Goal: Task Accomplishment & Management: Manage account settings

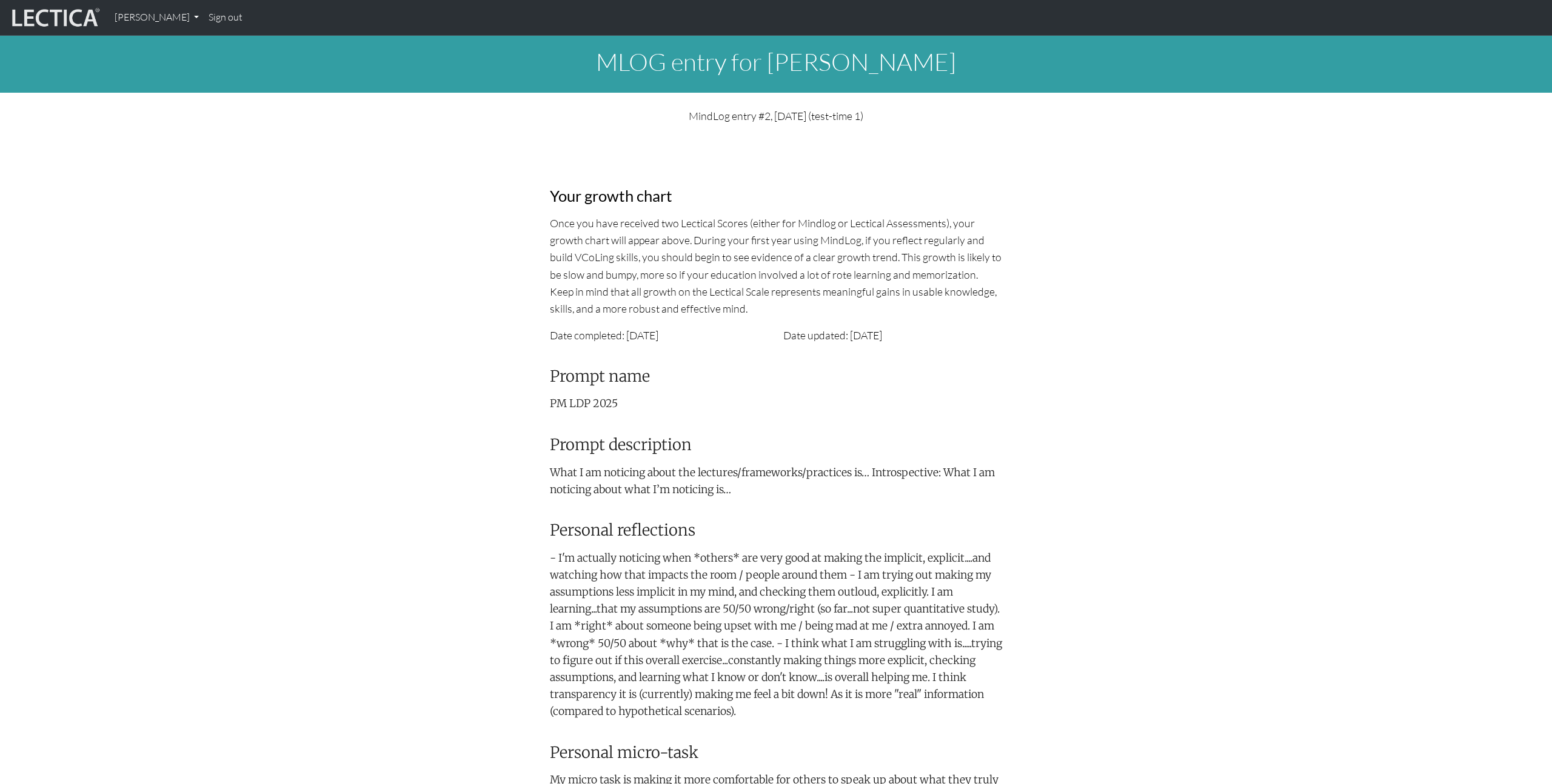
scroll to position [245, 0]
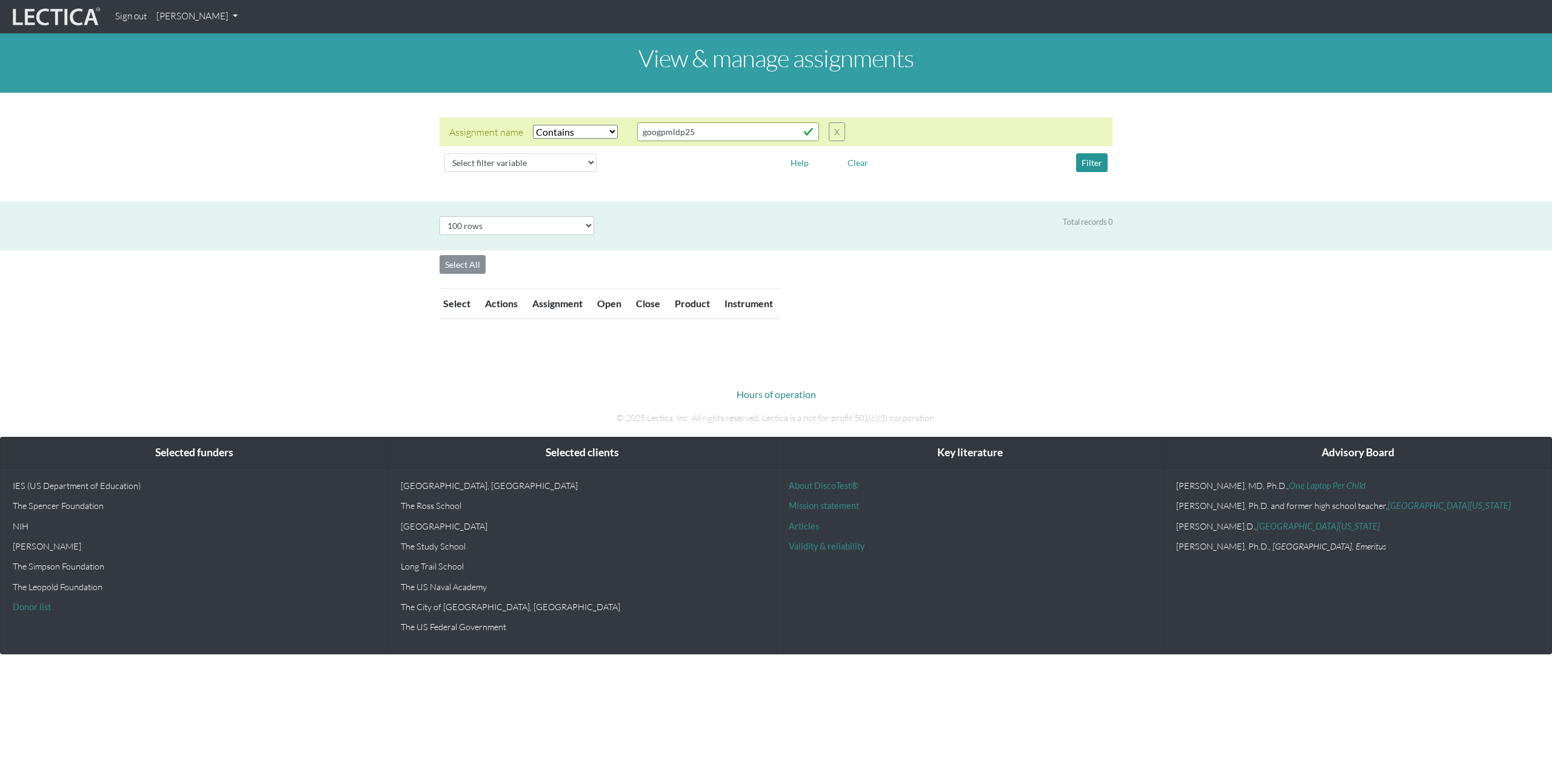
select select "icontains"
select select "100"
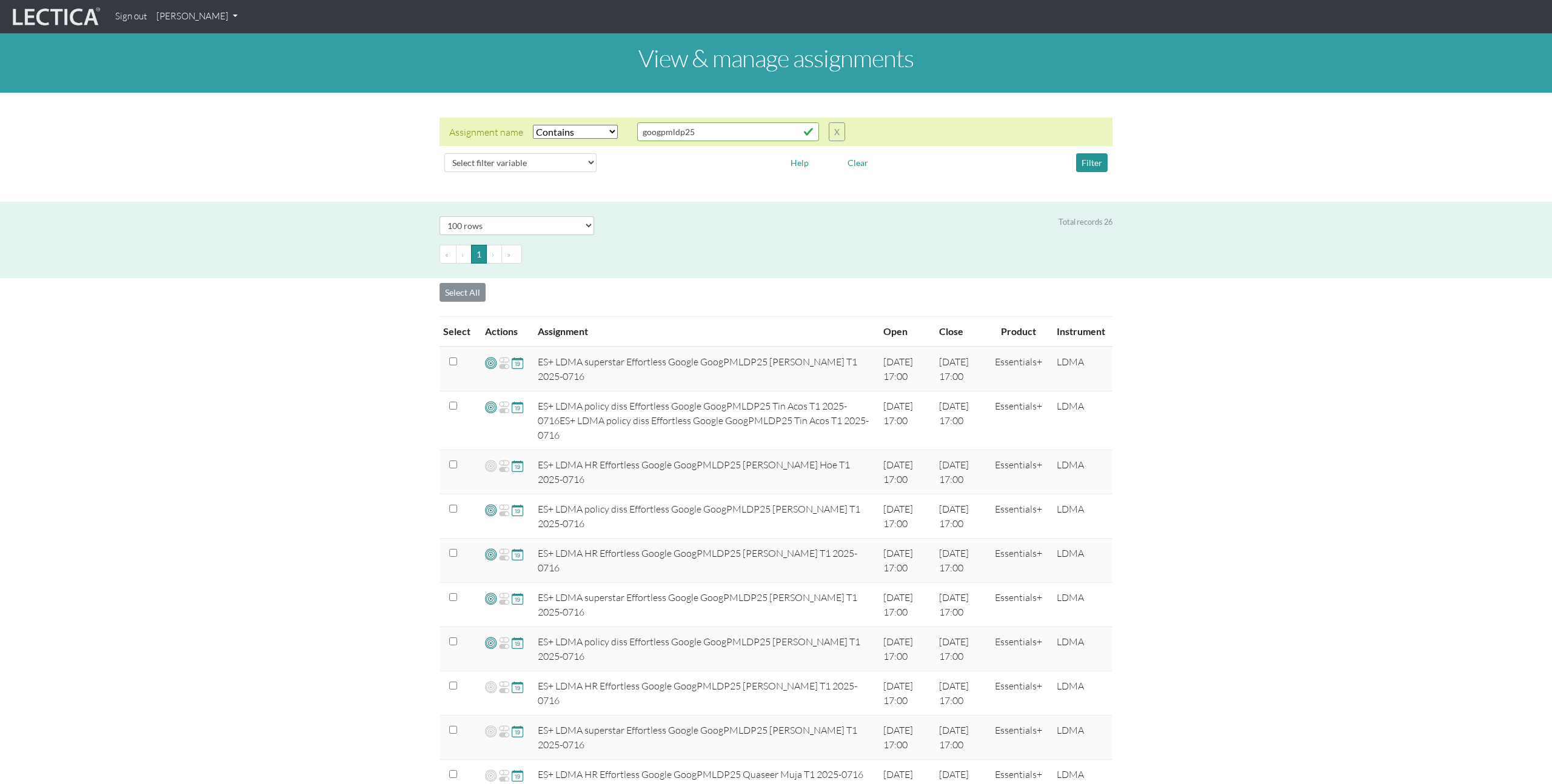
scroll to position [825, 0]
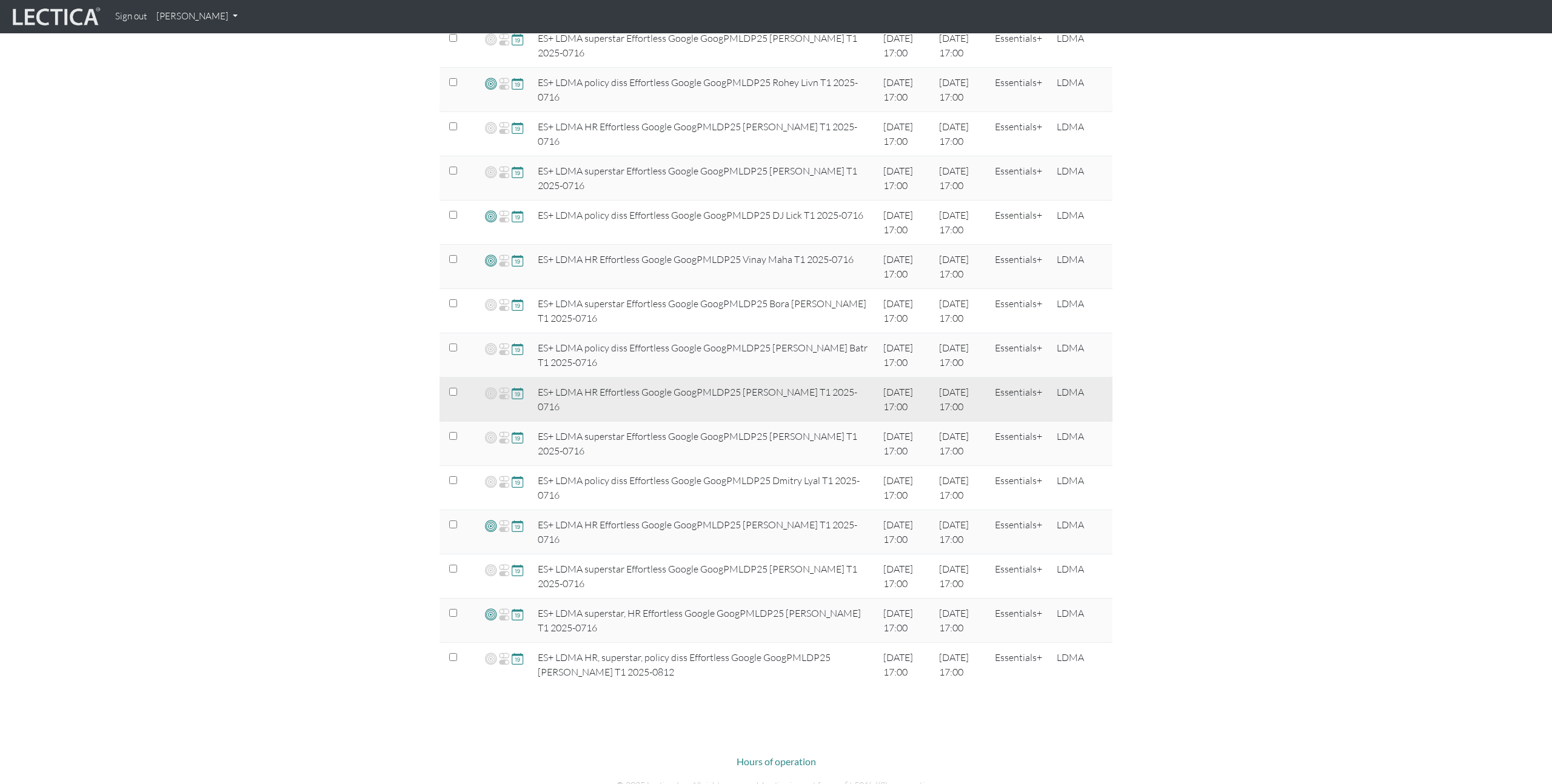
click at [517, 395] on span at bounding box center [517, 393] width 12 height 14
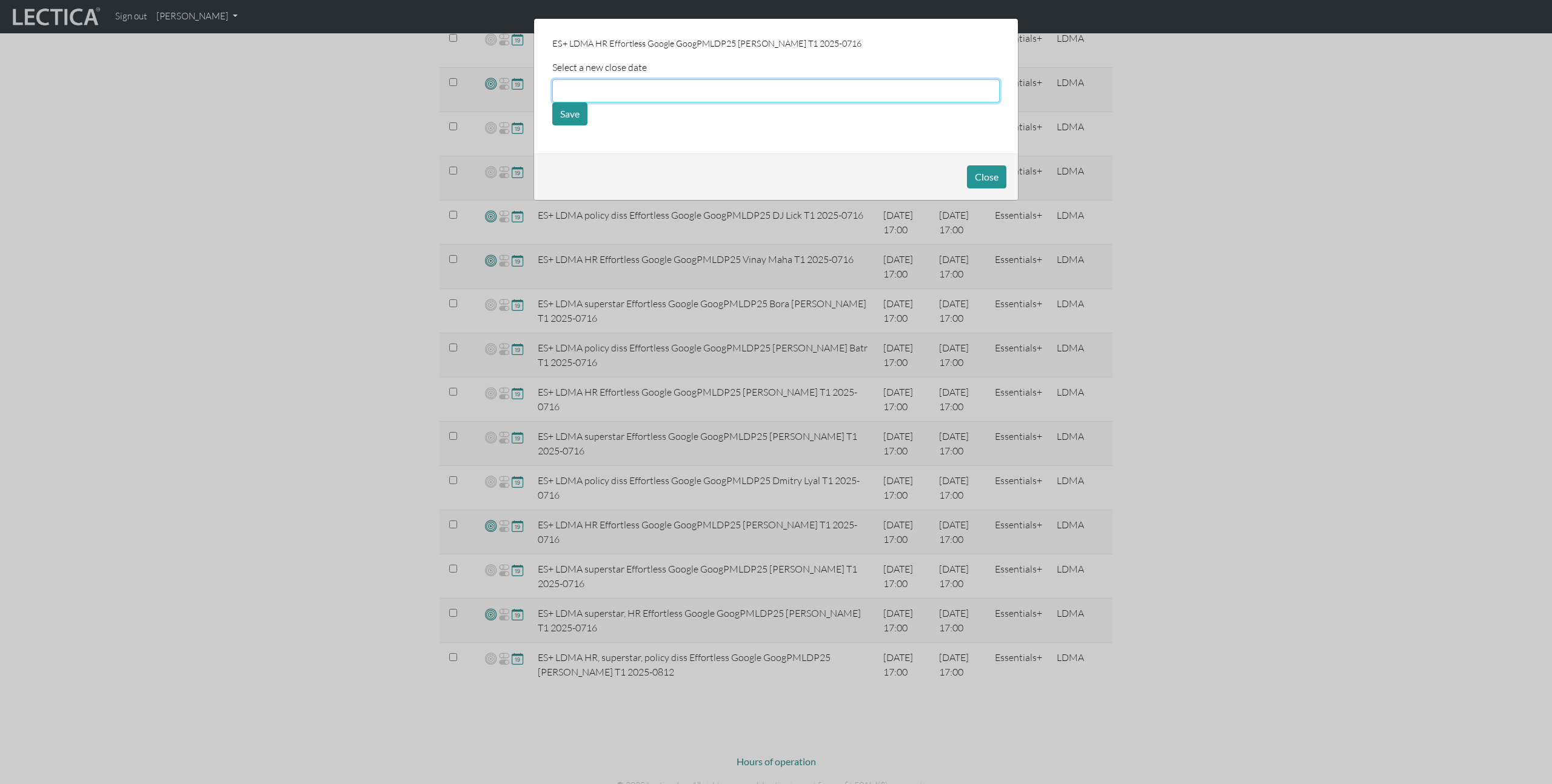
click at [622, 100] on input "text" at bounding box center [776, 91] width 448 height 23
click at [564, 194] on td "24" at bounding box center [564, 193] width 19 height 13
type input "[DATE]"
click at [572, 115] on button "Save" at bounding box center [570, 114] width 35 height 23
click at [732, 113] on div "Select a new close date [DATE] Save" at bounding box center [776, 92] width 448 height 65
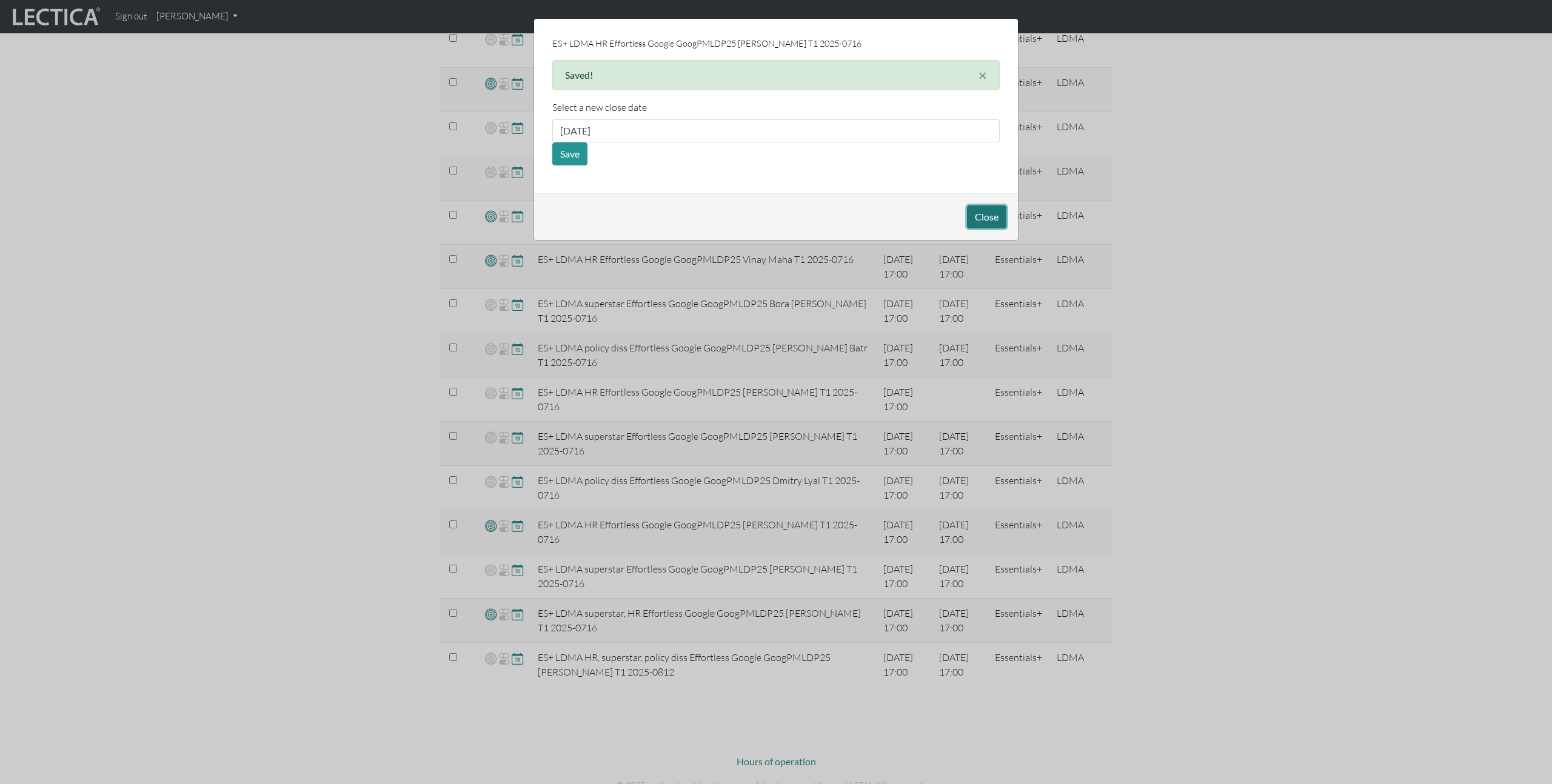
click at [983, 214] on button "Close" at bounding box center [986, 217] width 40 height 23
